Goal: Use online tool/utility: Utilize a website feature to perform a specific function

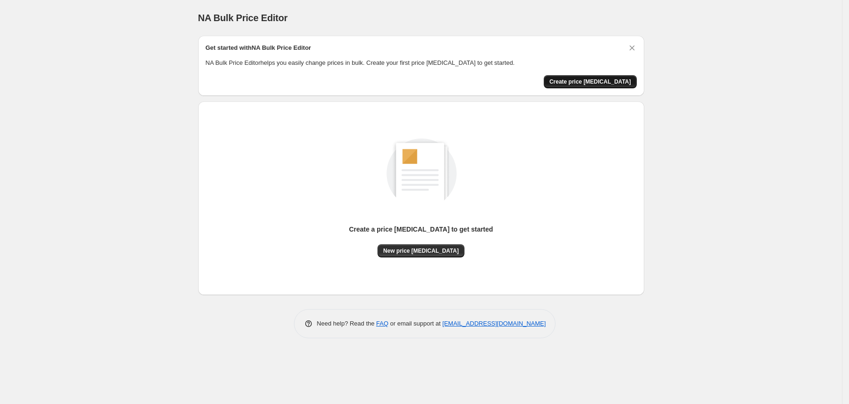
click at [605, 85] on span "Create price [MEDICAL_DATA]" at bounding box center [591, 82] width 82 height 8
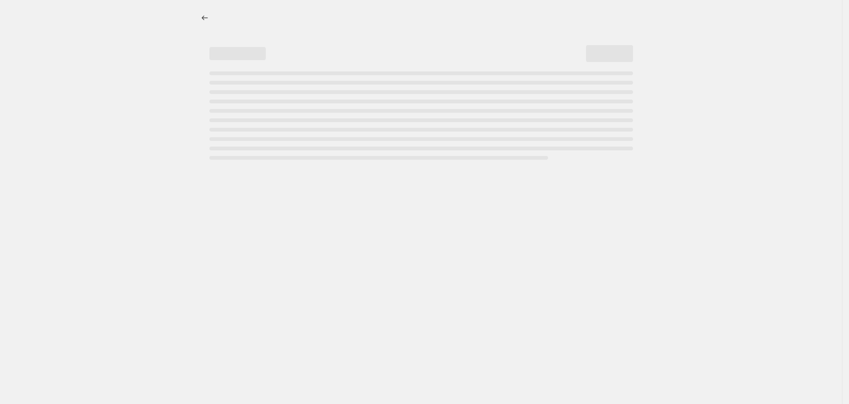
select select "percentage"
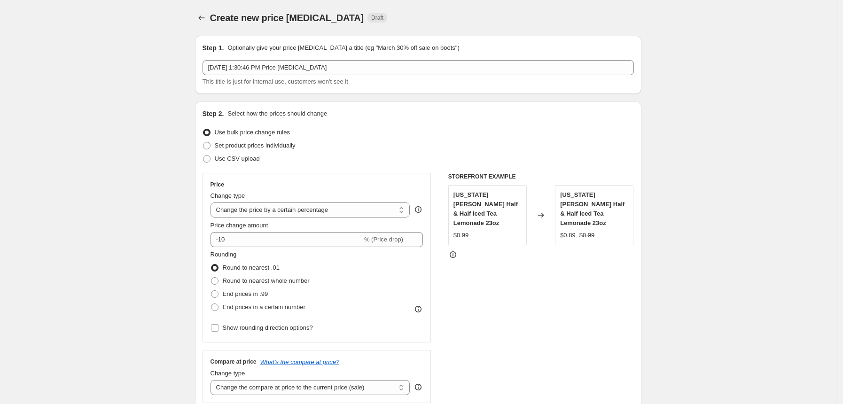
scroll to position [62, 0]
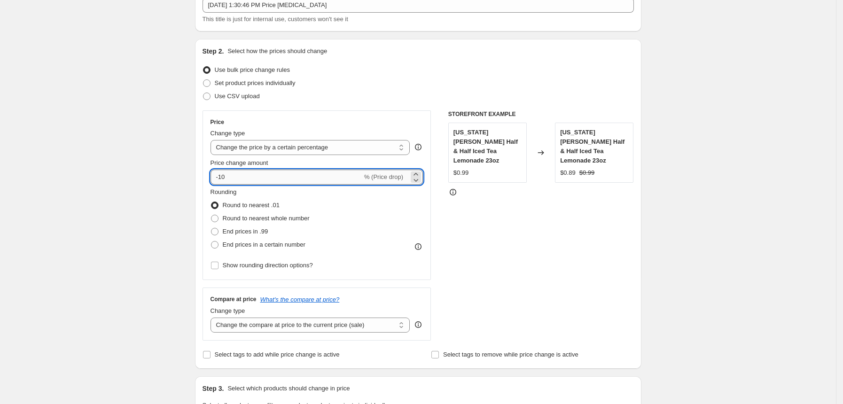
click at [238, 172] on input "-10" at bounding box center [286, 177] width 152 height 15
type input "25"
click at [178, 196] on div "Create new price [MEDICAL_DATA]. This page is ready Create new price [MEDICAL_D…" at bounding box center [418, 396] width 836 height 917
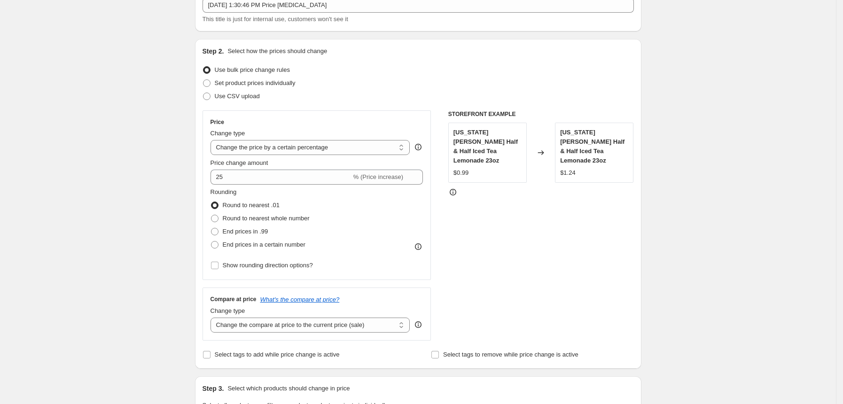
scroll to position [173, 0]
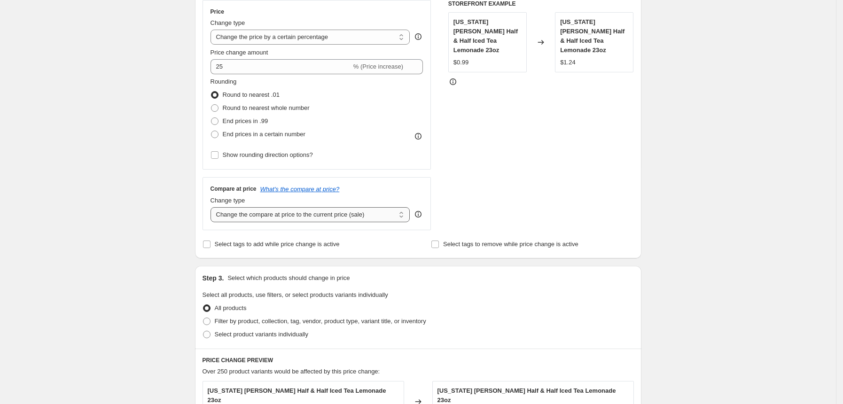
click at [247, 215] on select "Change the compare at price to the current price (sale) Change the compare at p…" at bounding box center [310, 214] width 200 height 15
click at [144, 278] on div "Create new price [MEDICAL_DATA]. This page is ready Create new price [MEDICAL_D…" at bounding box center [418, 285] width 836 height 917
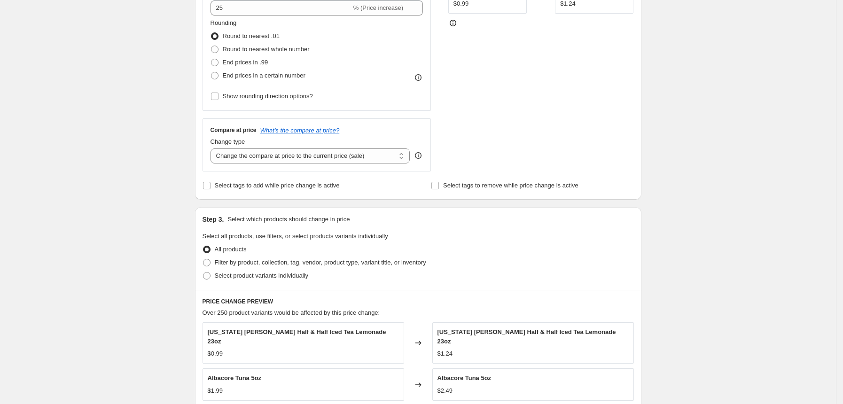
scroll to position [228, 0]
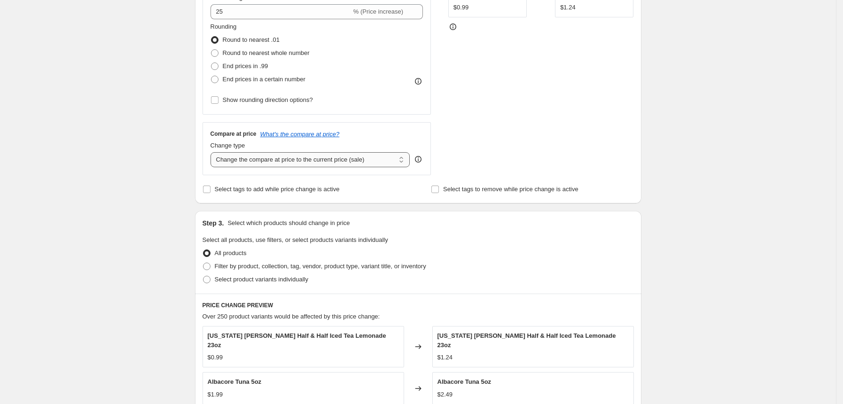
click at [242, 161] on select "Change the compare at price to the current price (sale) Change the compare at p…" at bounding box center [310, 159] width 200 height 15
select select "to"
click at [213, 152] on select "Change the compare at price to the current price (sale) Change the compare at p…" at bounding box center [310, 159] width 200 height 15
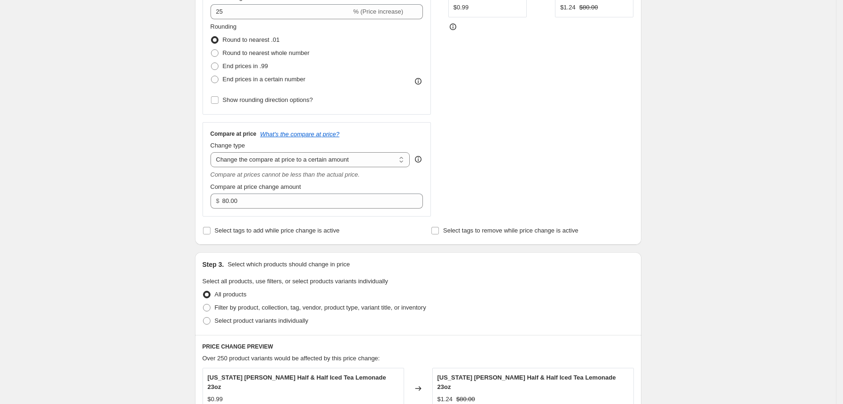
click at [187, 227] on div "Create new price [MEDICAL_DATA]. This page is ready Create new price [MEDICAL_D…" at bounding box center [418, 251] width 469 height 958
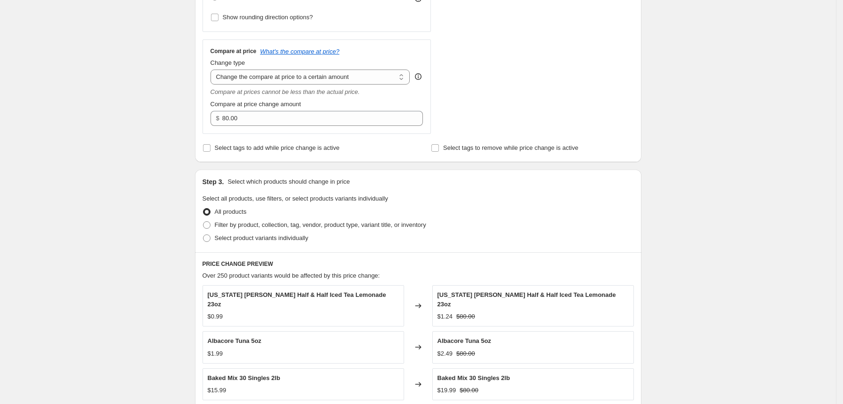
scroll to position [311, 0]
click at [183, 208] on div "Create new price [MEDICAL_DATA]. This page is ready Create new price [MEDICAL_D…" at bounding box center [418, 168] width 836 height 958
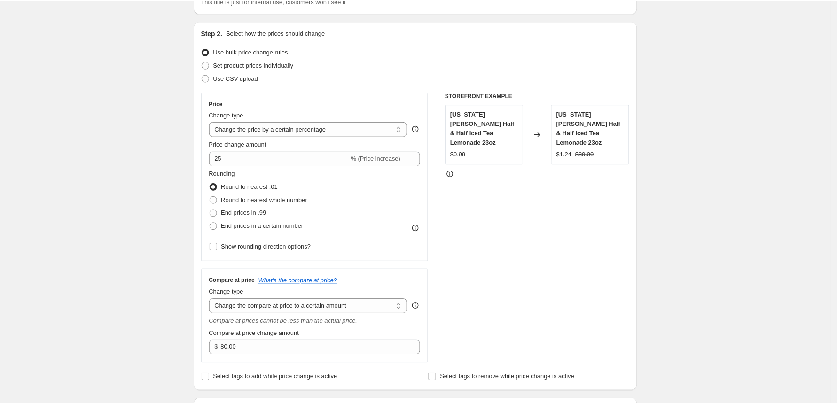
scroll to position [0, 0]
